Goal: Task Accomplishment & Management: Manage account settings

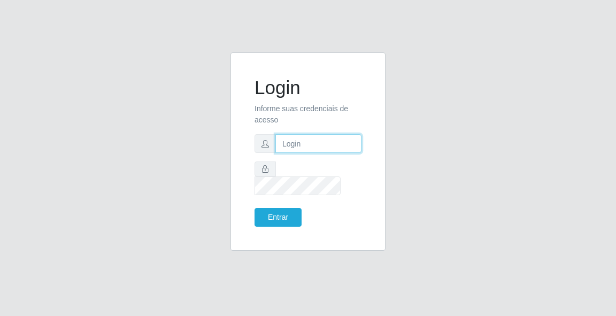
click at [315, 153] on input "text" at bounding box center [318, 143] width 86 height 19
type input "[EMAIL_ADDRESS][DOMAIN_NAME]"
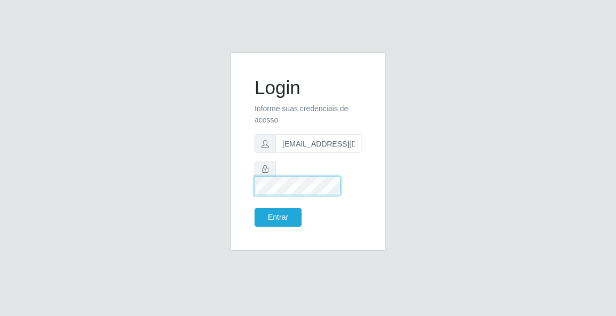
click at [254, 208] on button "Entrar" at bounding box center [277, 217] width 47 height 19
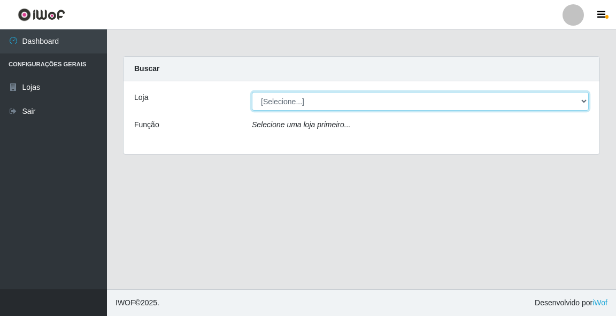
click at [499, 96] on select "[Selecione...] Rede Potiguar 5 - Extremoz" at bounding box center [420, 101] width 337 height 19
select select "79"
click at [252, 92] on select "[Selecione...] Rede Potiguar 5 - Extremoz" at bounding box center [420, 101] width 337 height 19
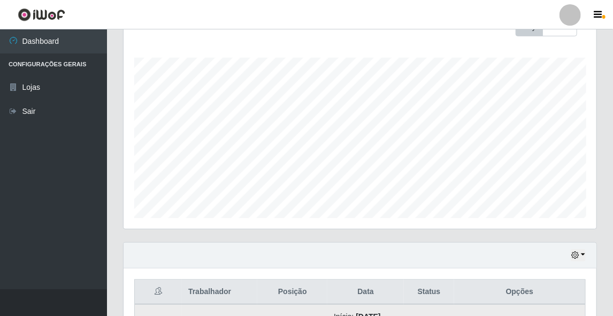
scroll to position [250, 0]
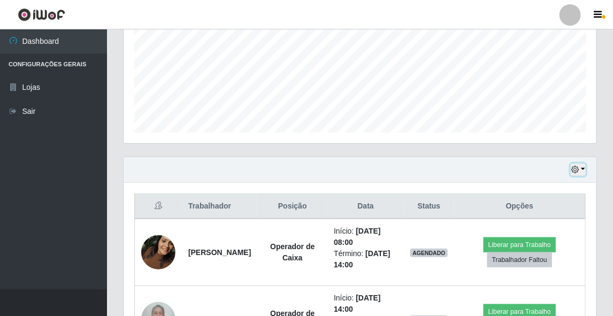
click at [577, 169] on icon "button" at bounding box center [574, 169] width 7 height 7
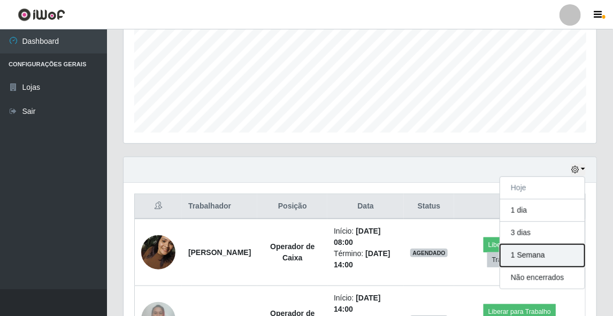
click at [536, 254] on button "1 Semana" at bounding box center [542, 255] width 84 height 22
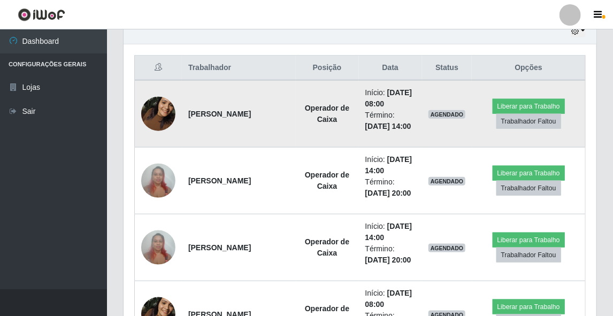
scroll to position [260, 0]
